Goal: Task Accomplishment & Management: Use online tool/utility

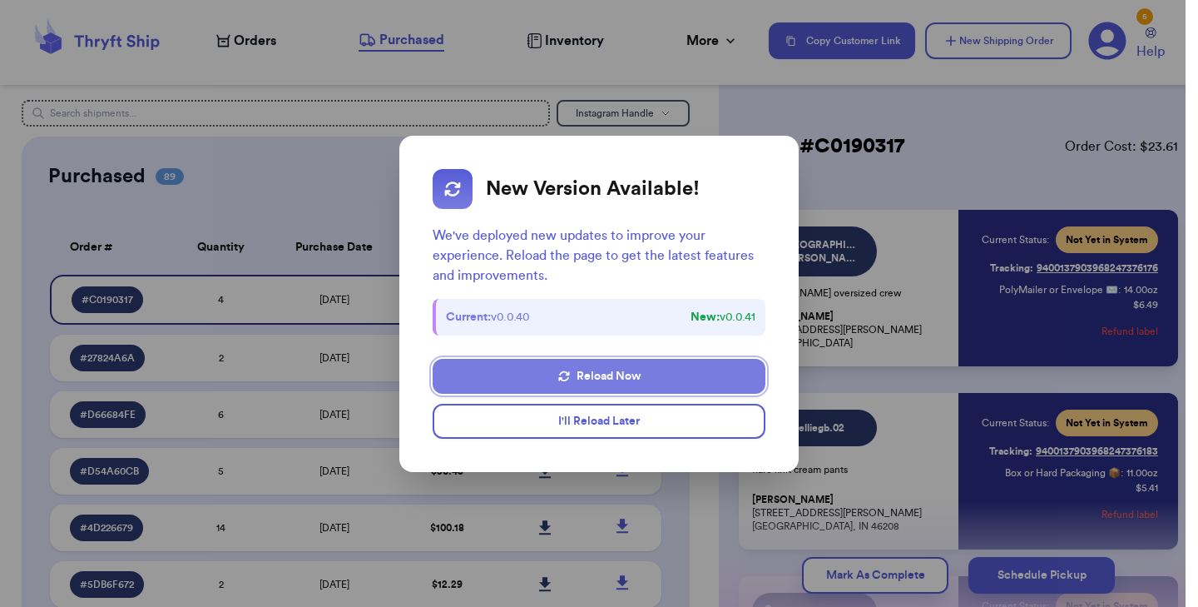
click at [573, 376] on button "Reload Now" at bounding box center [599, 376] width 333 height 35
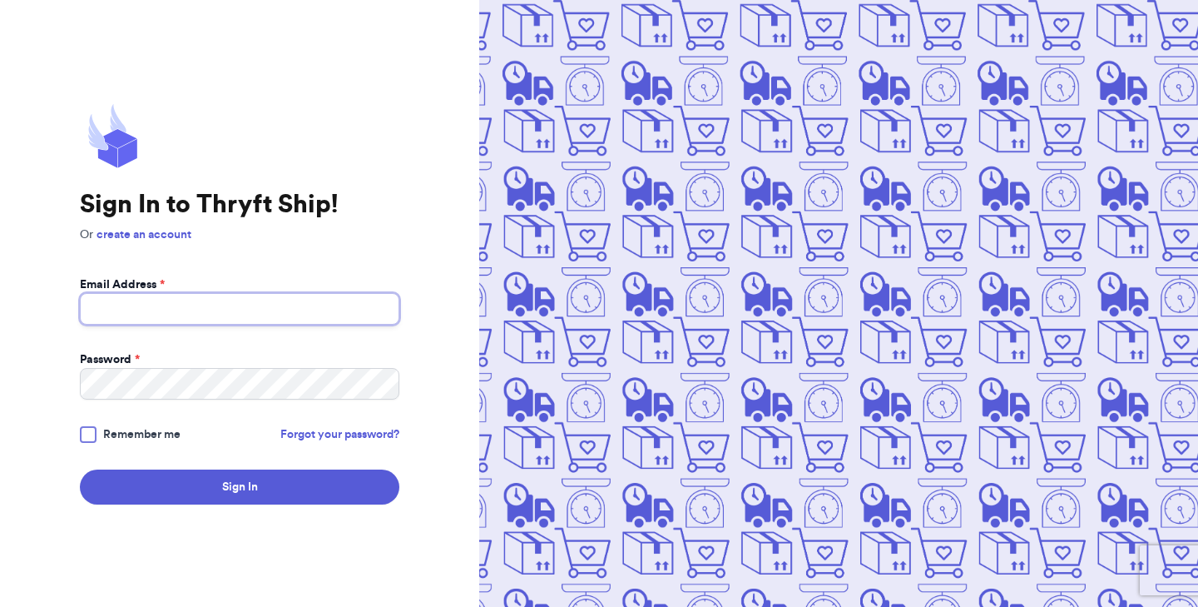
type input "[EMAIL_ADDRESS][DOMAIN_NAME]"
click at [90, 433] on div at bounding box center [88, 434] width 17 height 17
click at [0, 0] on input "Remember me" at bounding box center [0, 0] width 0 height 0
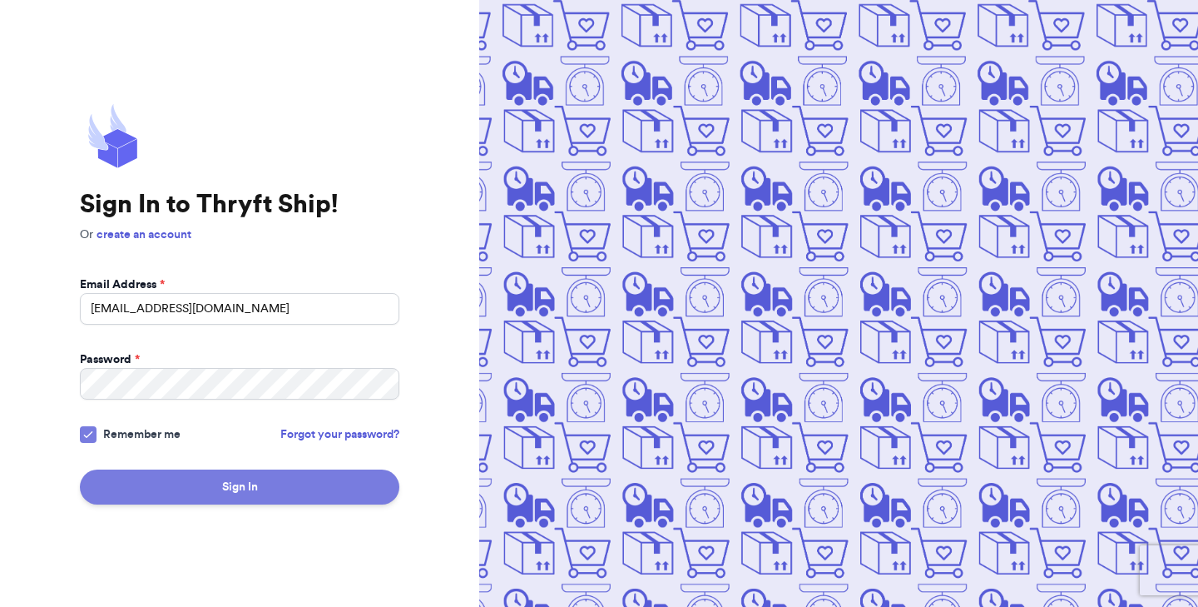
click at [188, 493] on button "Sign In" at bounding box center [240, 486] width 320 height 35
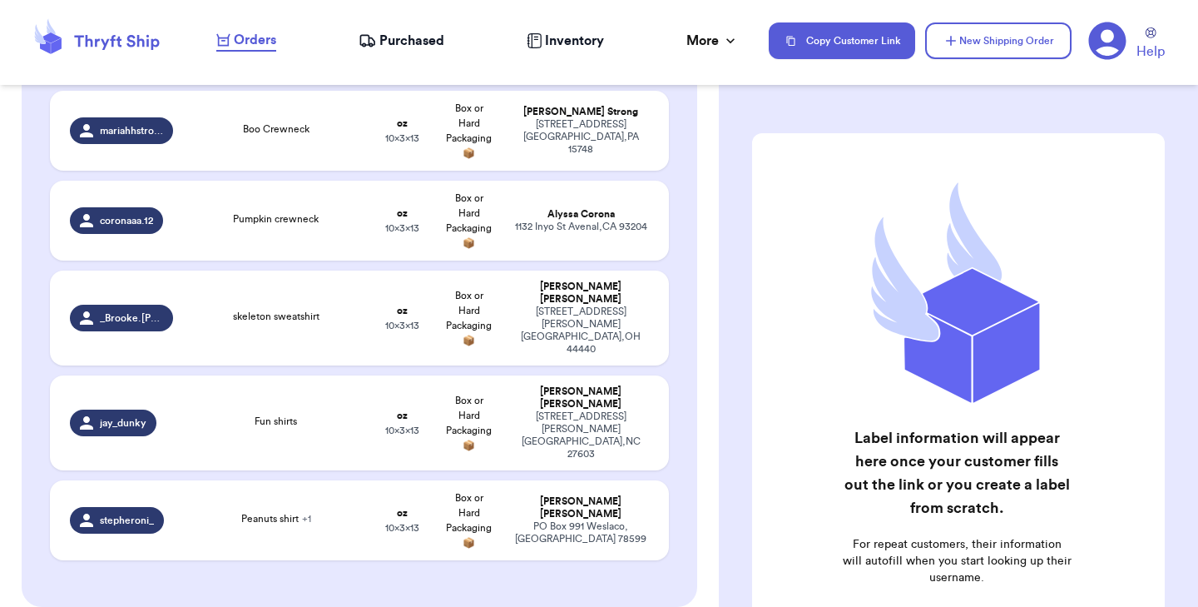
scroll to position [680, 0]
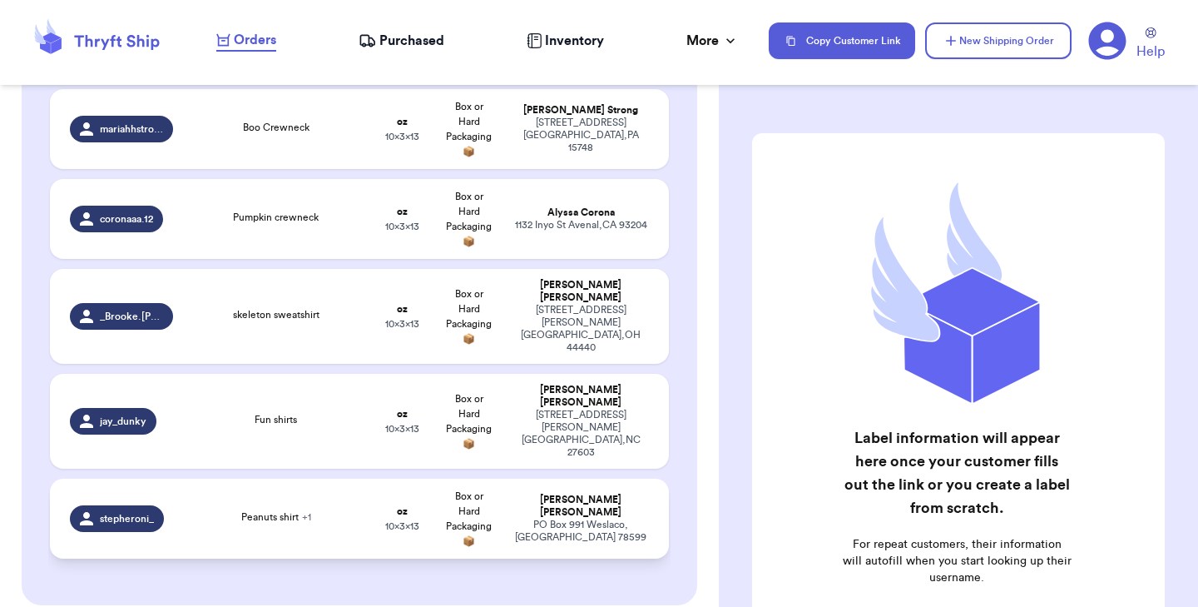
click at [273, 483] on td "Peanuts shirt + 1" at bounding box center [276, 518] width 186 height 80
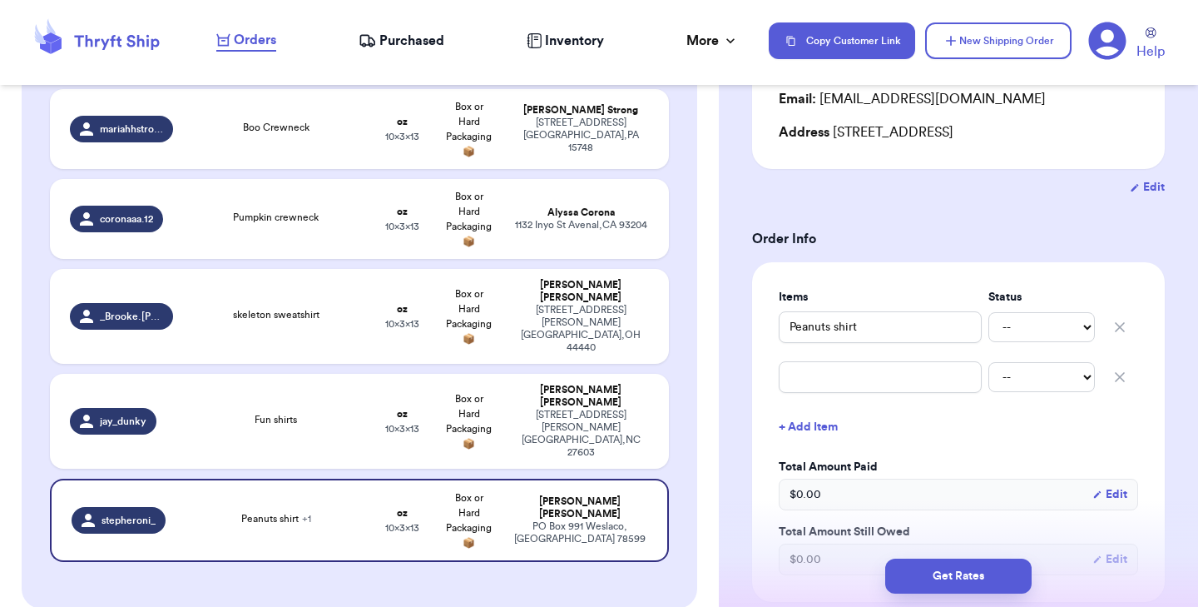
scroll to position [229, 0]
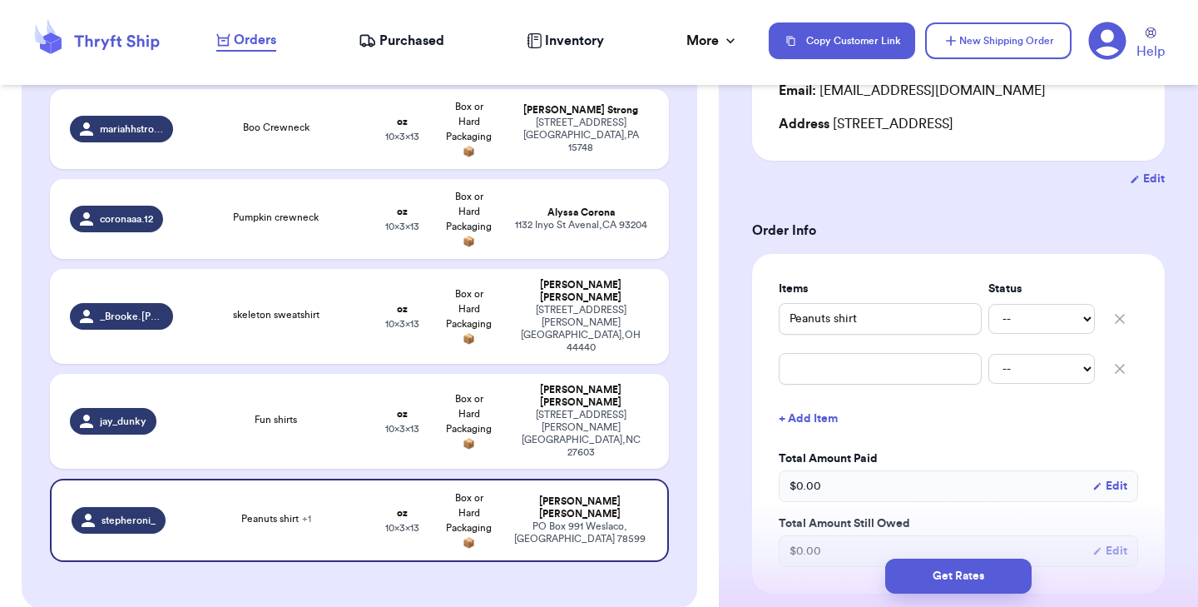
click at [1131, 361] on button "button" at bounding box center [1120, 368] width 37 height 37
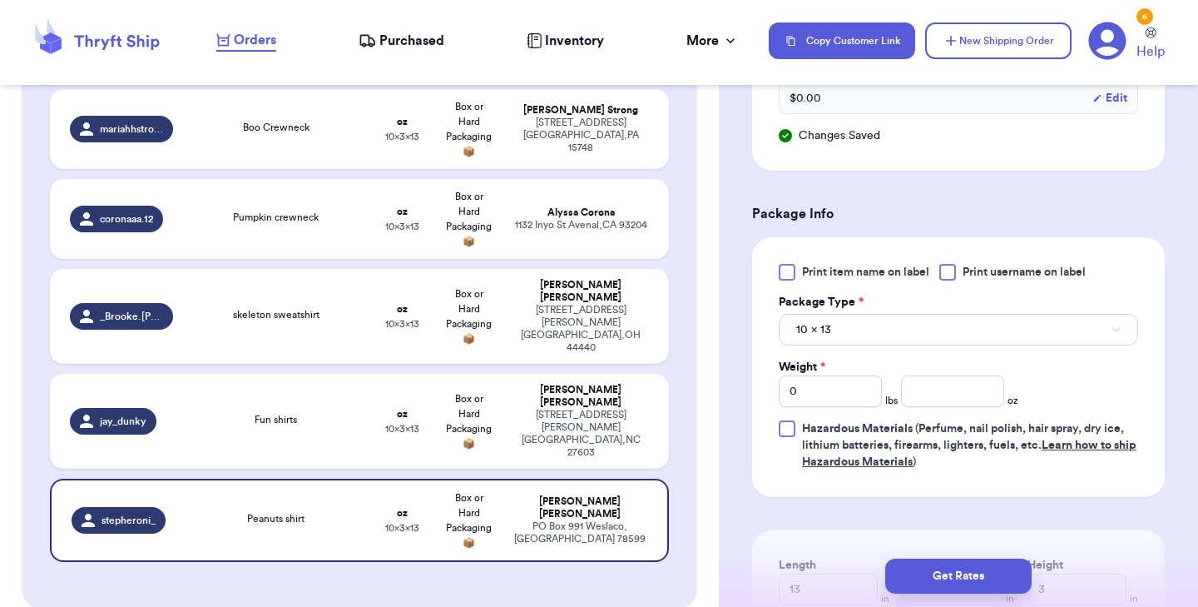
scroll to position [670, 0]
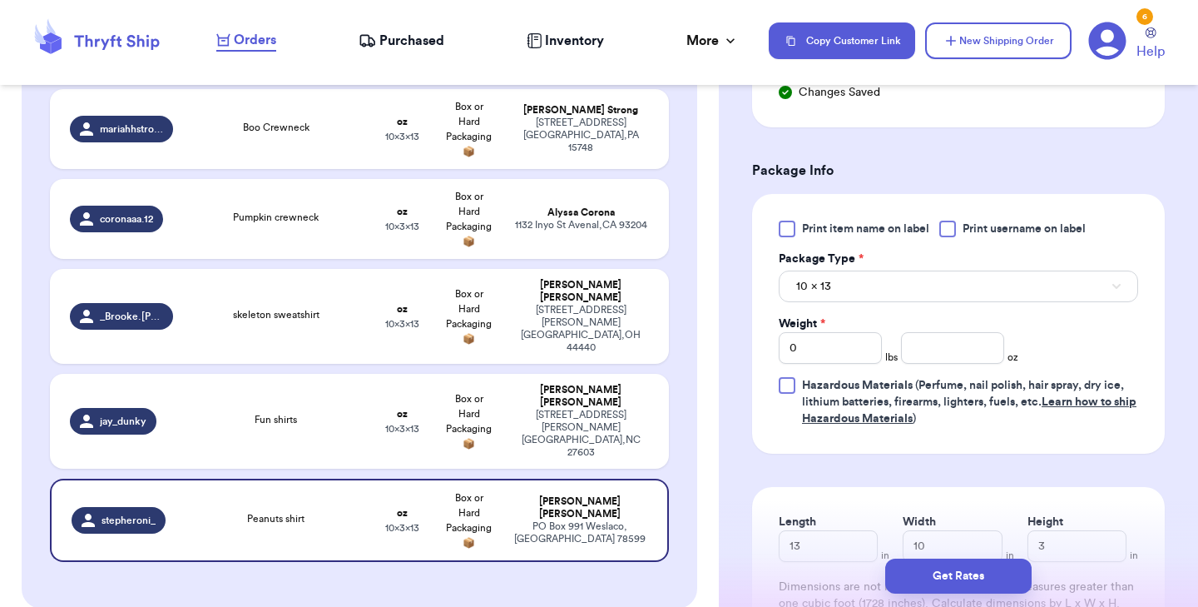
click at [792, 231] on div at bounding box center [787, 229] width 17 height 17
click at [0, 0] on input "Print item name on label" at bounding box center [0, 0] width 0 height 0
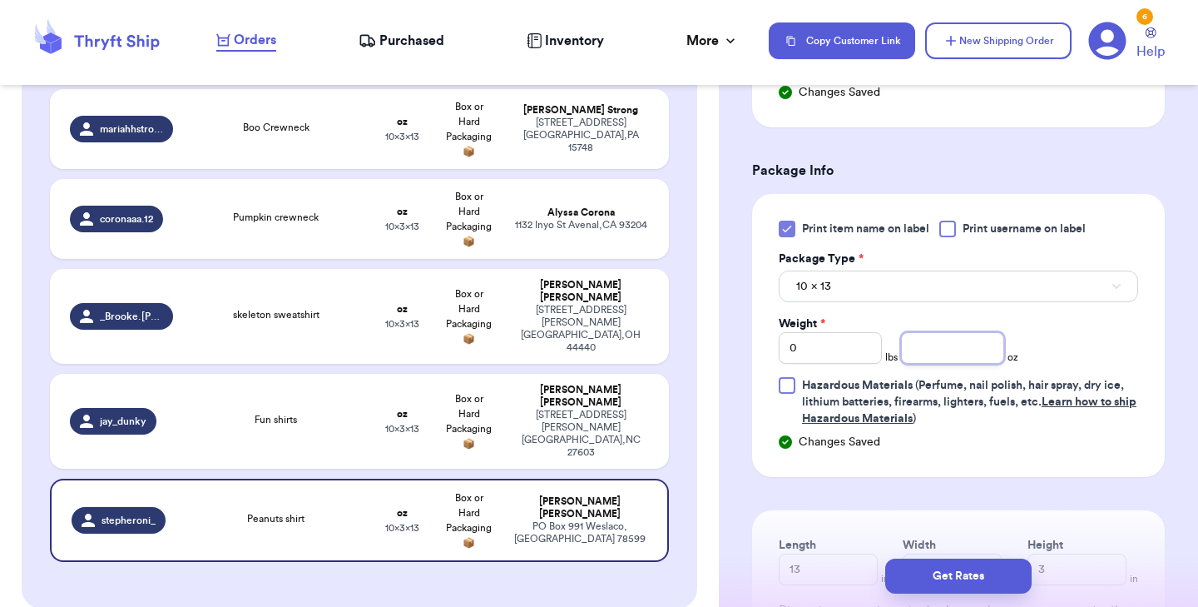
click at [938, 352] on input "number" at bounding box center [952, 348] width 103 height 32
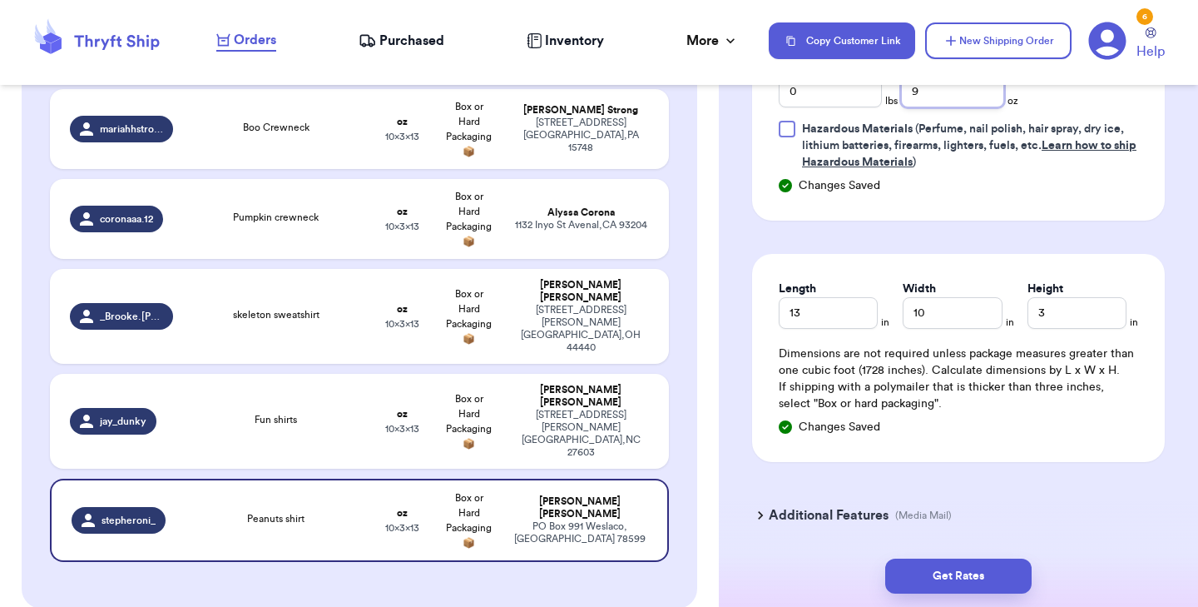
scroll to position [943, 0]
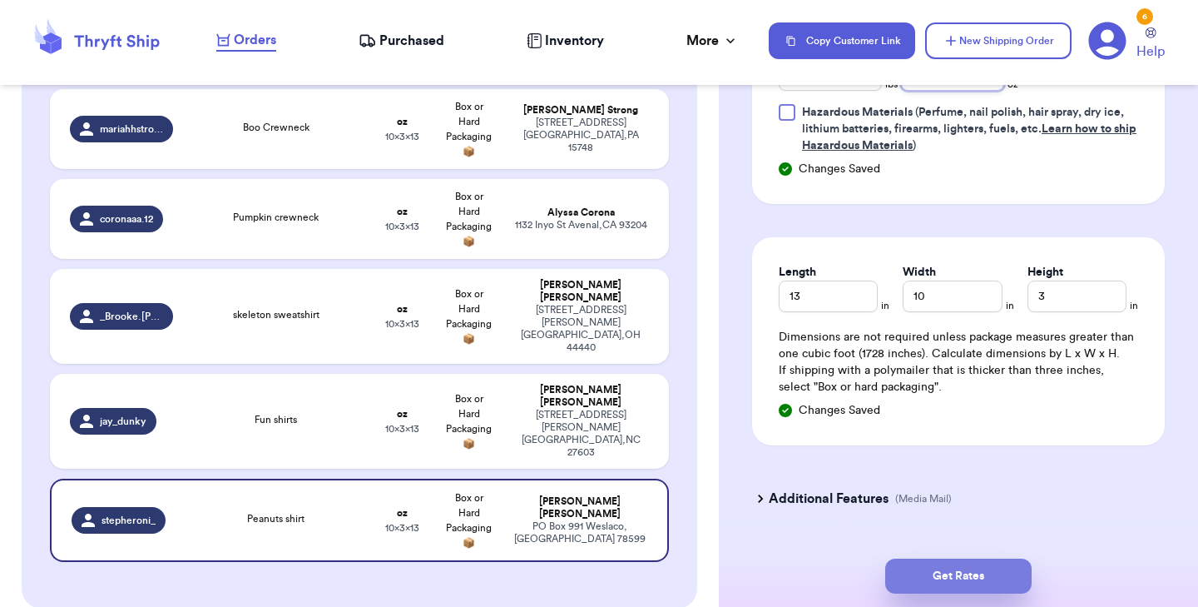
type input "9"
click at [948, 569] on button "Get Rates" at bounding box center [958, 575] width 146 height 35
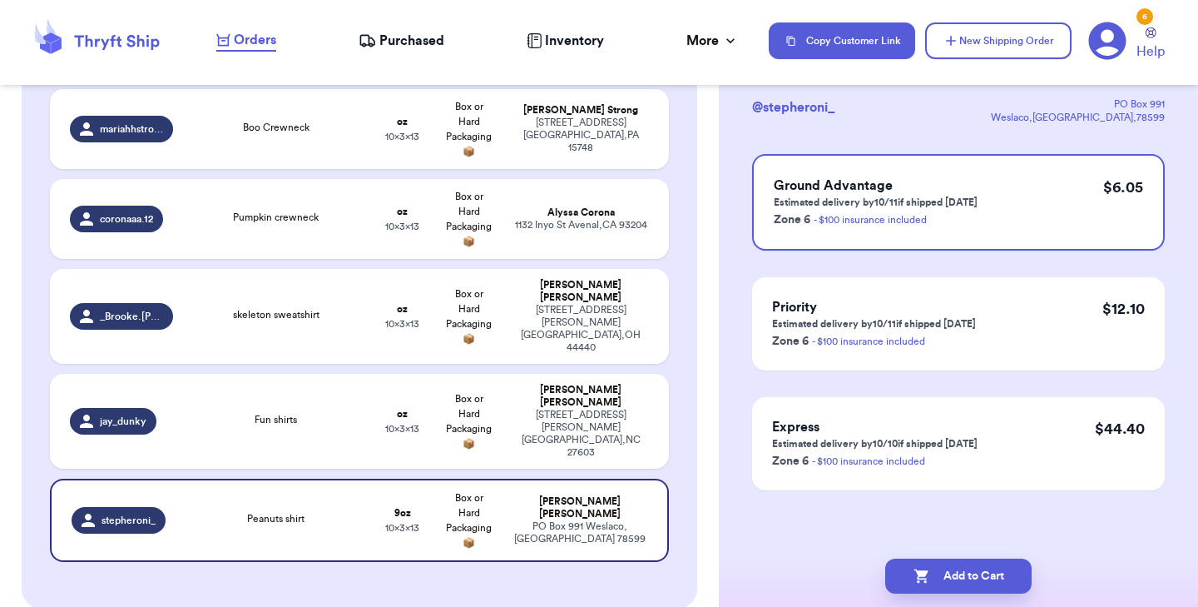
scroll to position [0, 0]
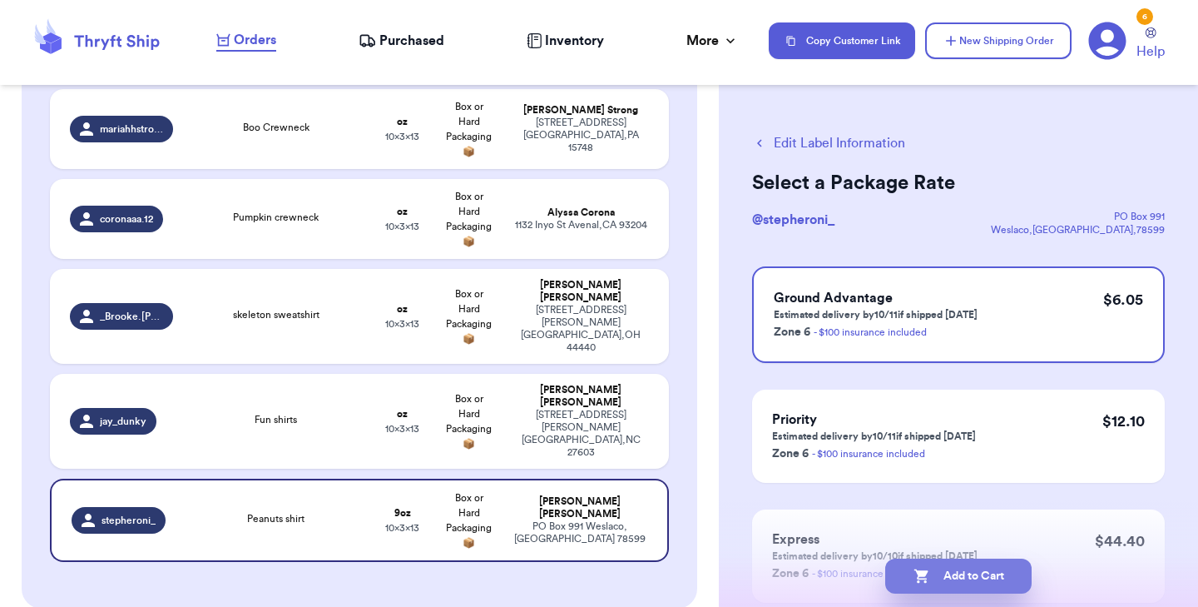
click at [958, 574] on button "Add to Cart" at bounding box center [958, 575] width 146 height 35
checkbox input "true"
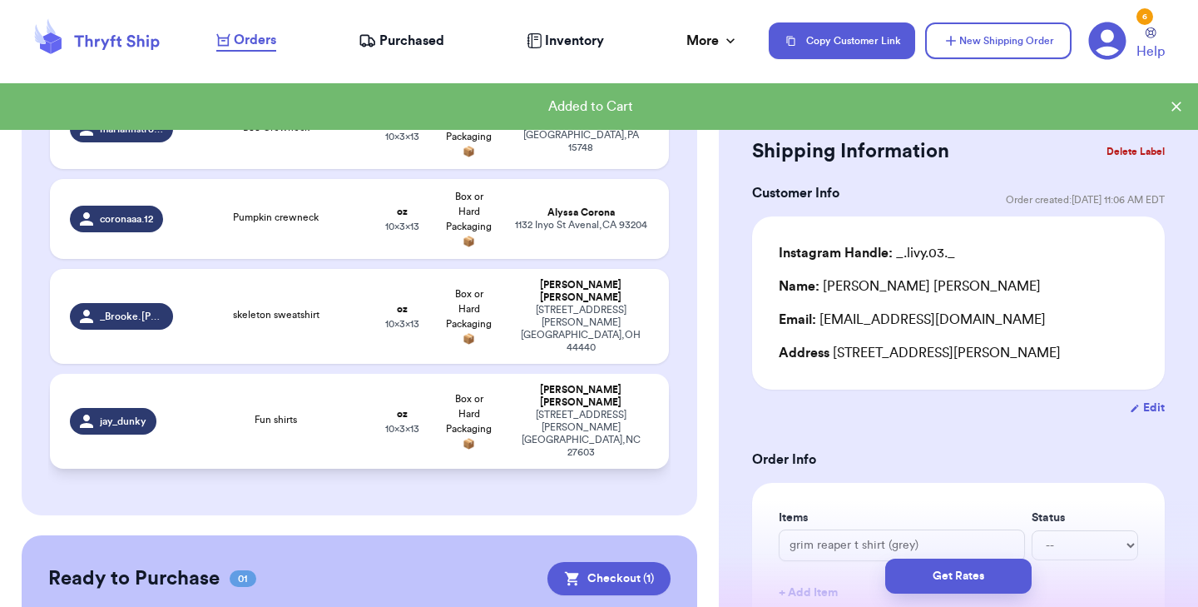
click at [270, 414] on span "Fun shirts" at bounding box center [276, 419] width 42 height 10
type input "Fun shirts"
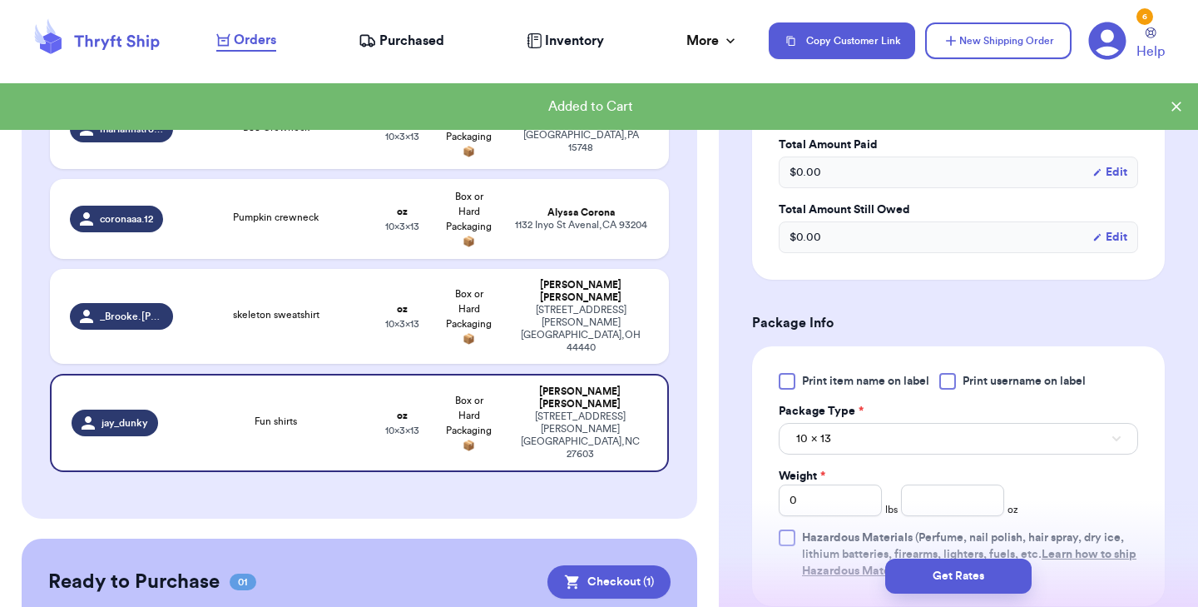
scroll to position [515, 0]
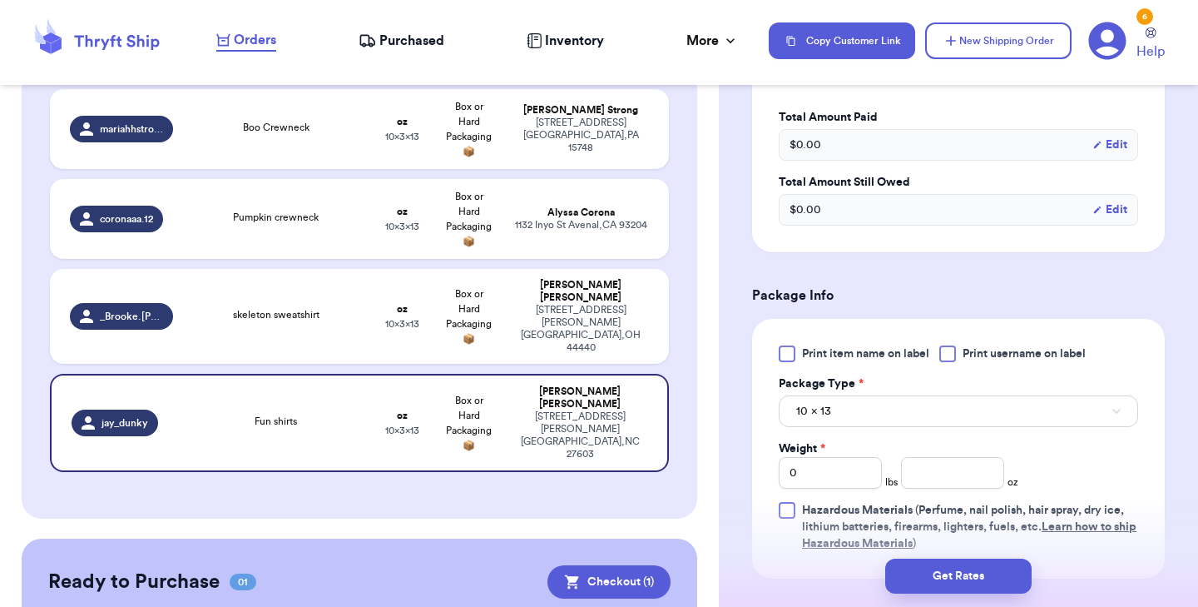
click at [790, 359] on div at bounding box center [787, 353] width 17 height 17
click at [0, 0] on input "Print item name on label" at bounding box center [0, 0] width 0 height 0
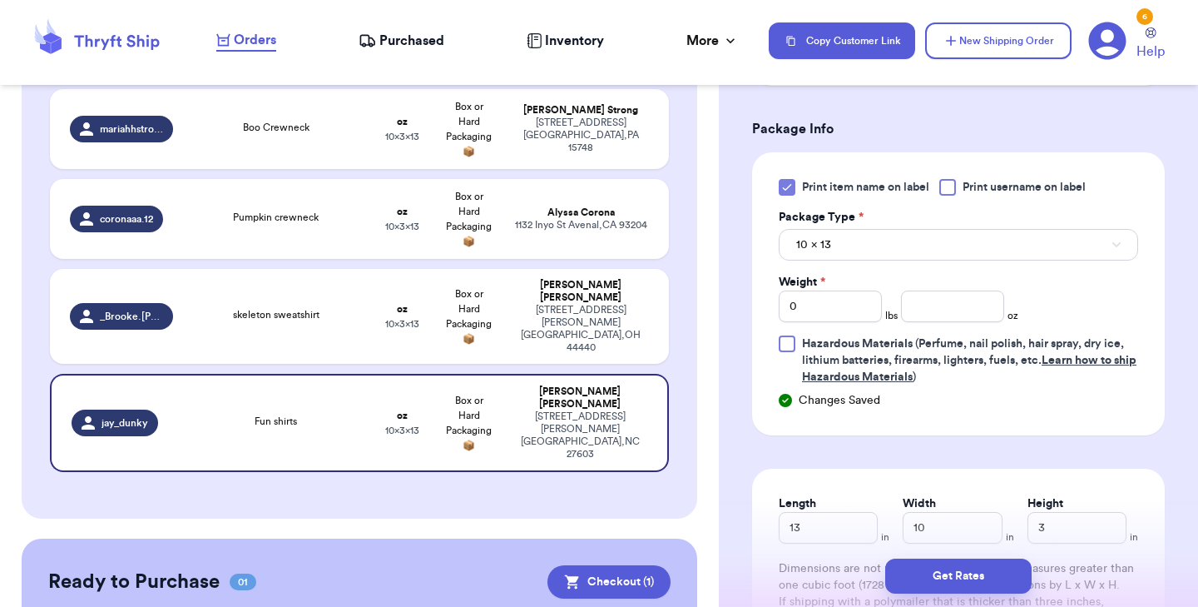
scroll to position [715, 0]
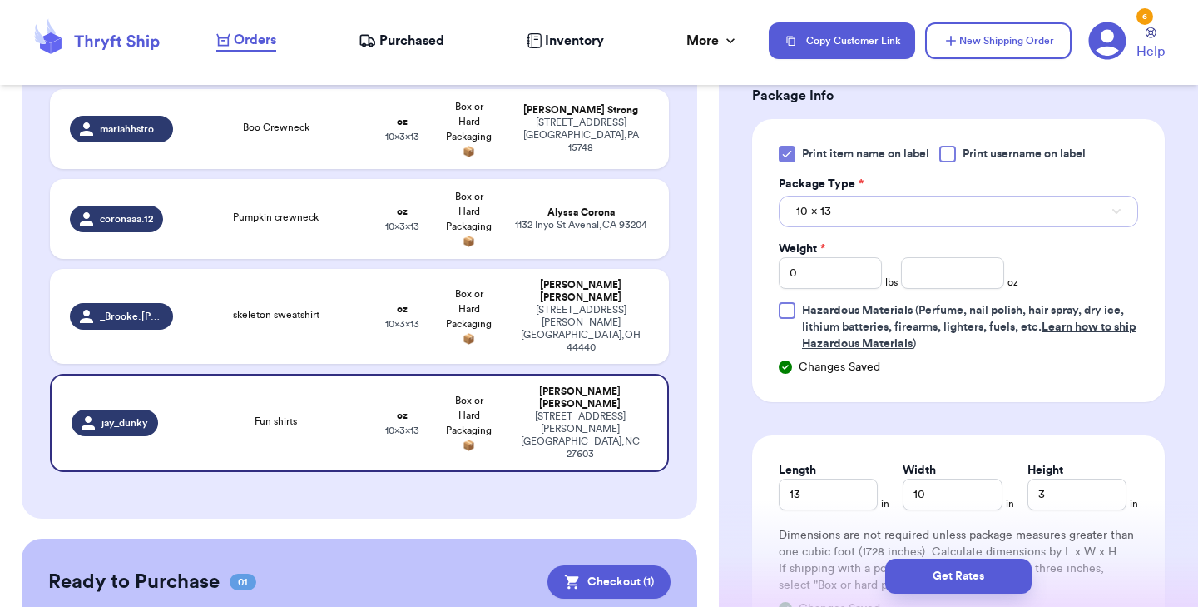
click at [875, 216] on button "10 x 13" at bounding box center [958, 212] width 359 height 32
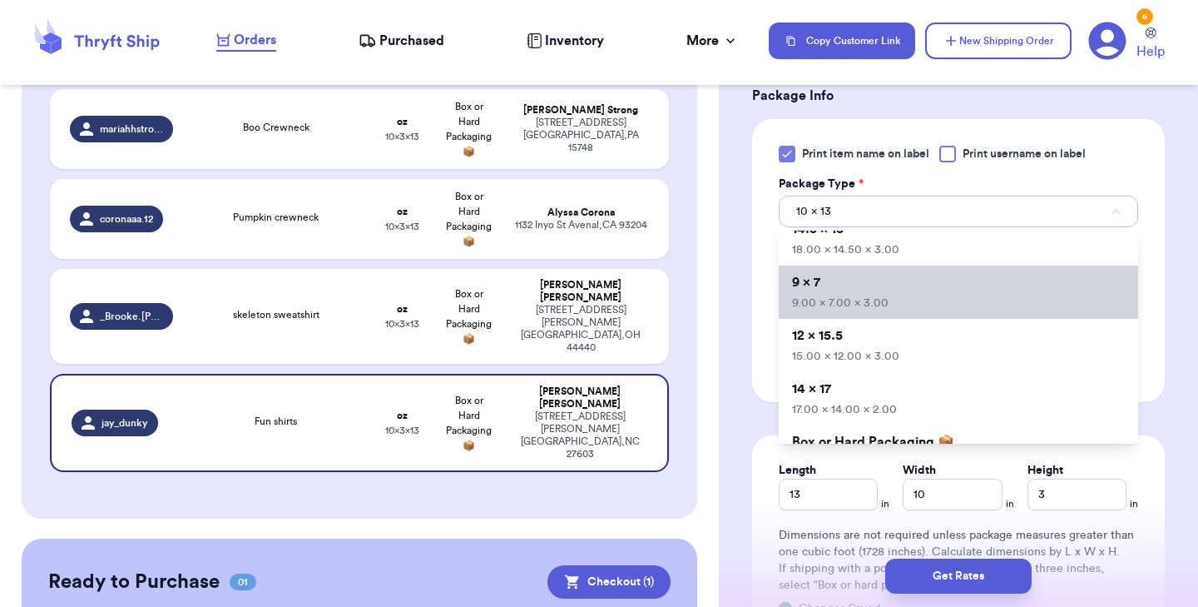
scroll to position [87, 0]
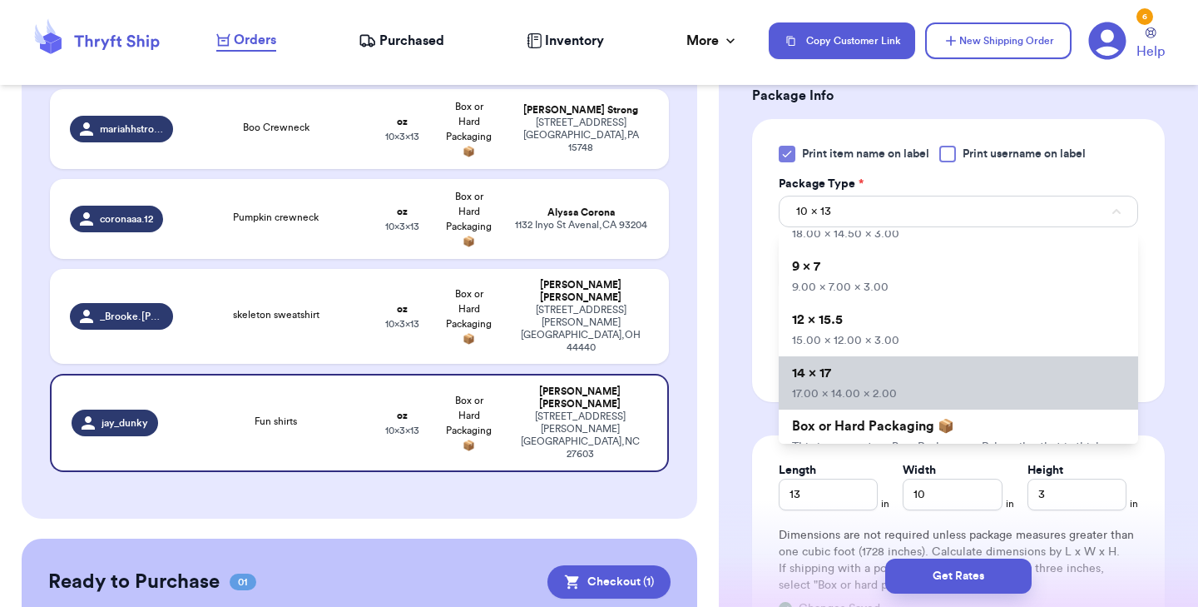
click at [858, 371] on li "14 x 17 17.00 x 14.00 x 2.00" at bounding box center [958, 382] width 359 height 53
type input "17"
type input "14"
type input "2"
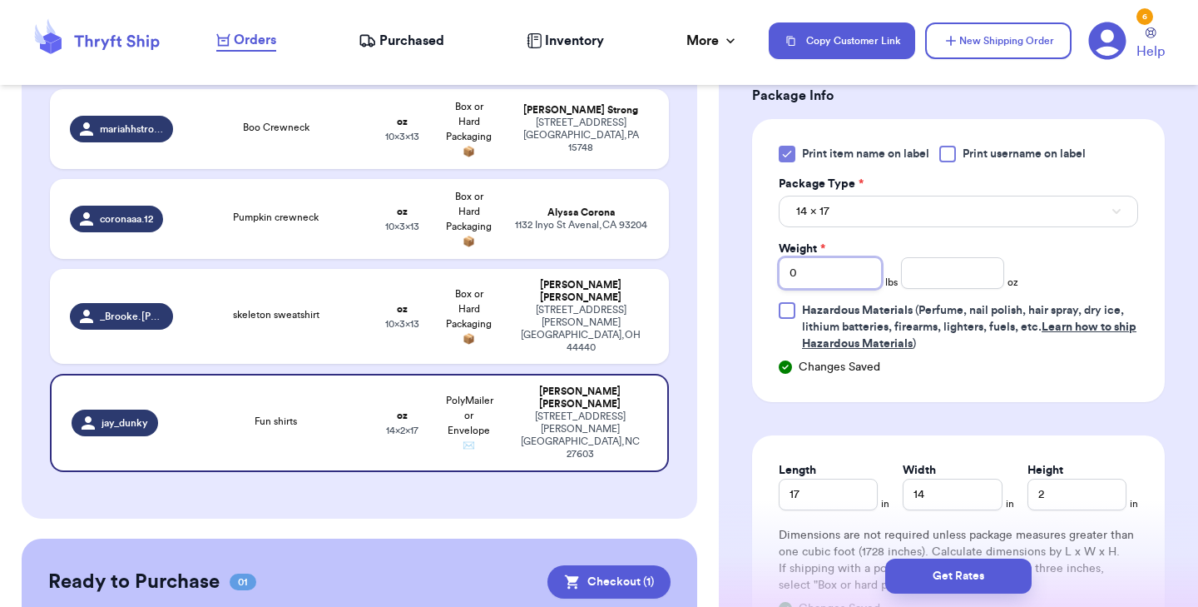
click at [825, 269] on input "0" at bounding box center [830, 273] width 103 height 32
type input "2"
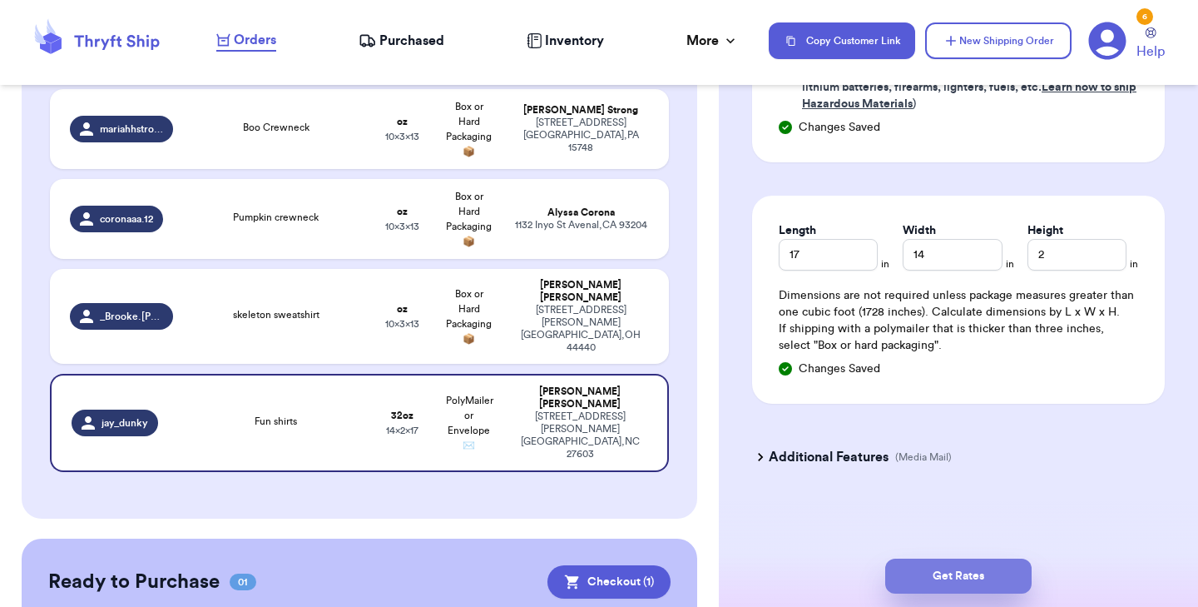
type input "12"
click at [946, 581] on button "Get Rates" at bounding box center [958, 575] width 146 height 35
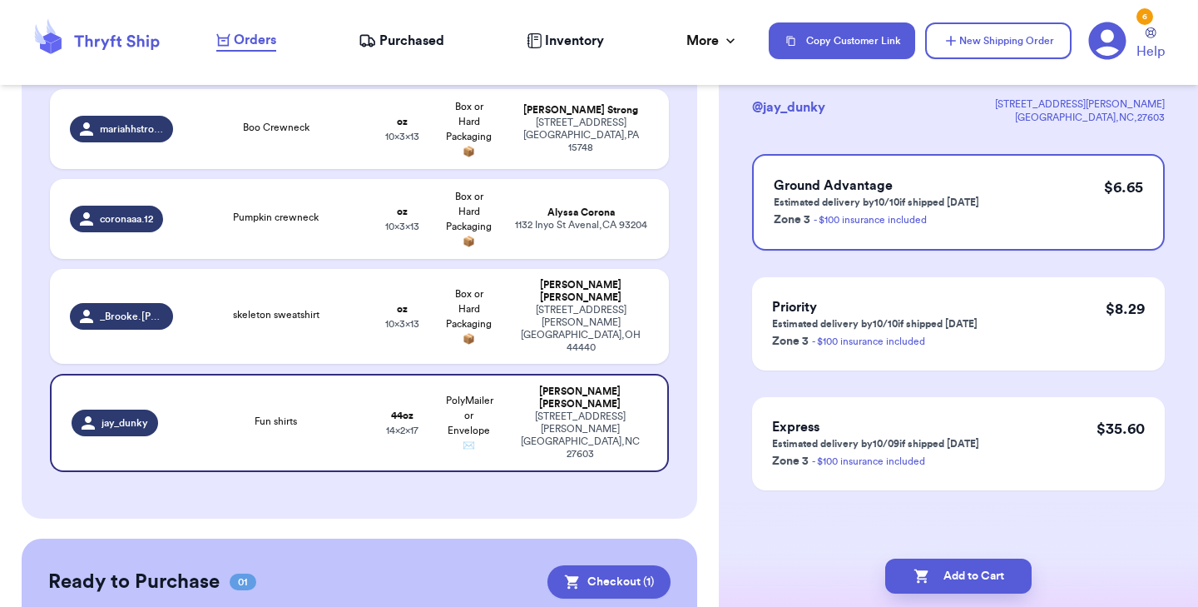
scroll to position [0, 0]
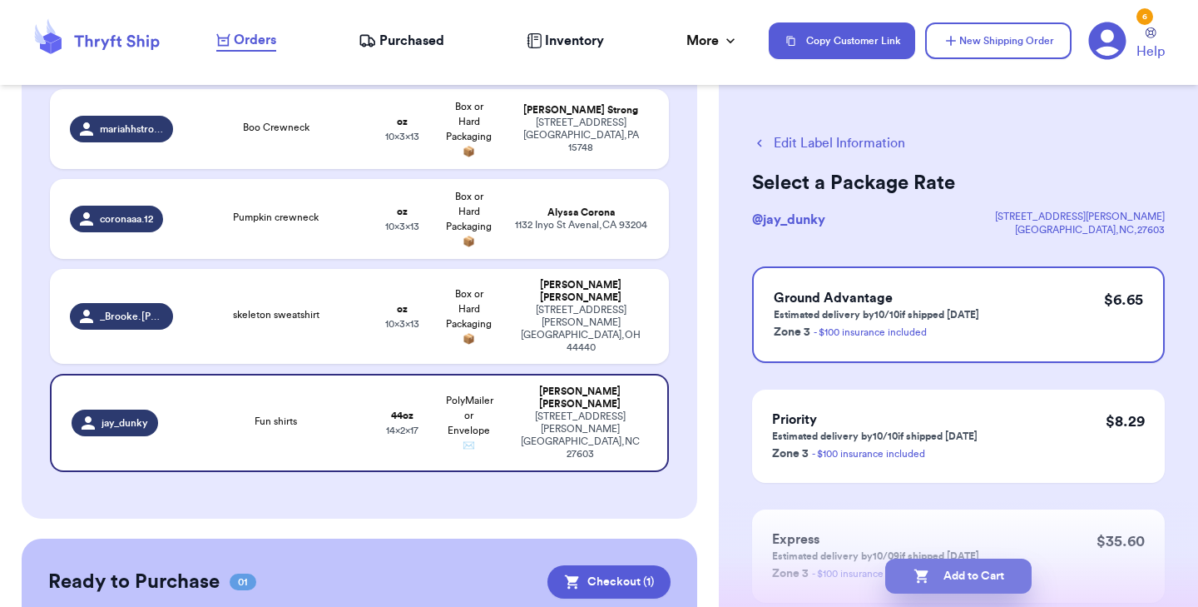
click at [944, 569] on button "Add to Cart" at bounding box center [958, 575] width 146 height 35
checkbox input "true"
